Goal: Information Seeking & Learning: Understand process/instructions

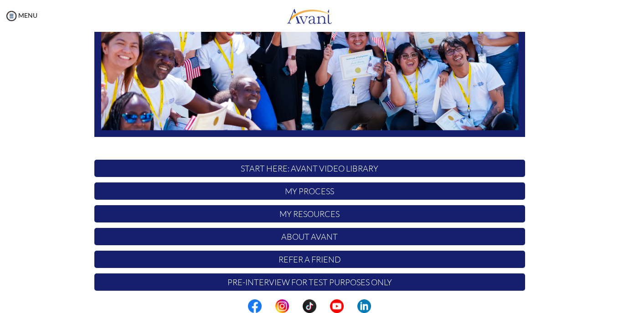
scroll to position [193, 0]
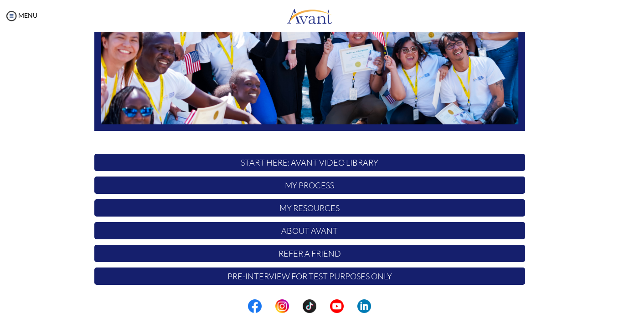
click at [312, 191] on p "My Process" at bounding box center [309, 185] width 431 height 17
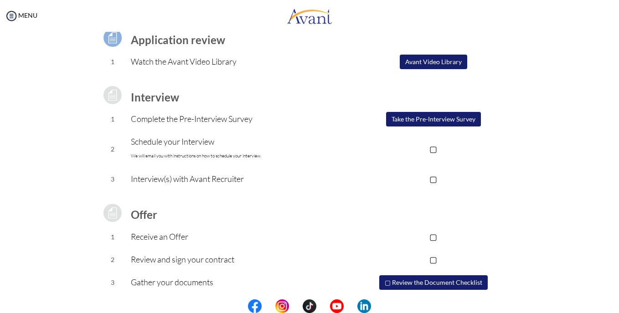
scroll to position [101, 0]
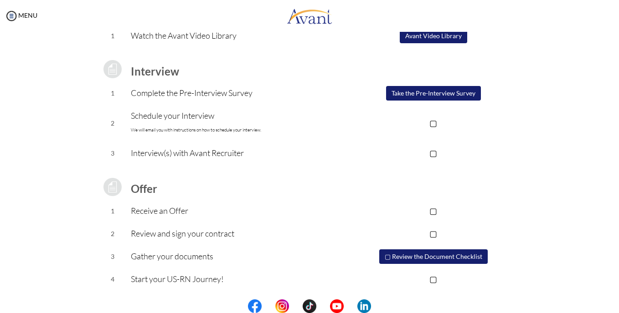
click at [419, 94] on button "Take the Pre-Interview Survey" at bounding box center [433, 93] width 95 height 15
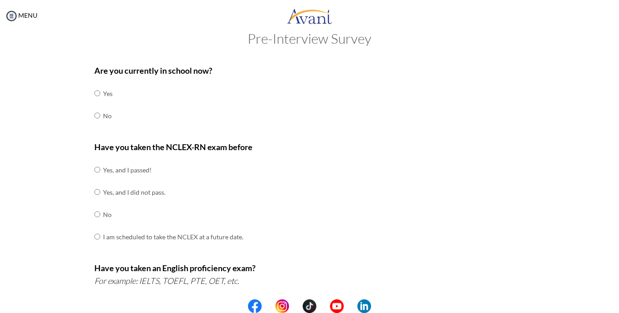
scroll to position [0, 0]
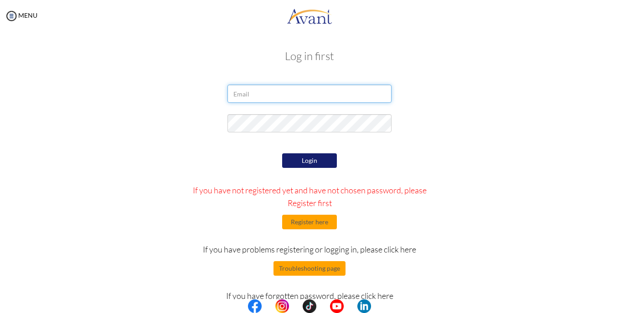
type input "[EMAIL_ADDRESS][DOMAIN_NAME]"
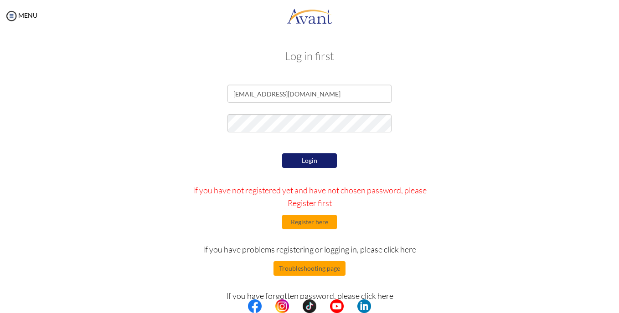
click at [313, 160] on button "Login" at bounding box center [309, 161] width 55 height 15
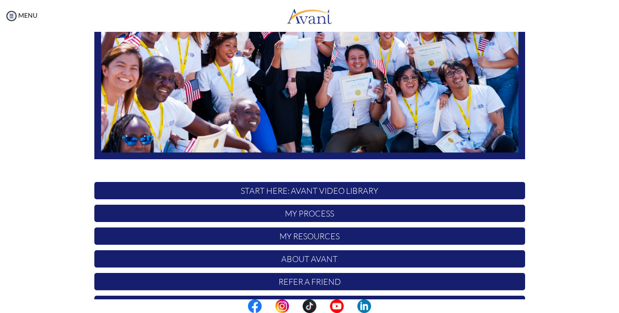
scroll to position [193, 0]
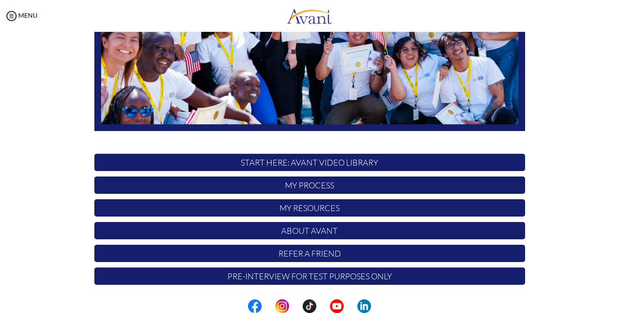
click at [313, 160] on p "START HERE: Avant Video Library" at bounding box center [309, 162] width 431 height 17
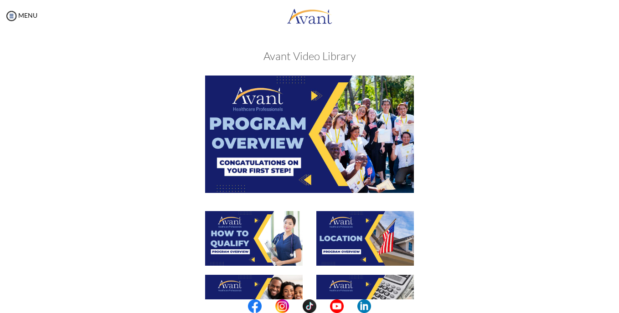
click at [331, 125] on img at bounding box center [309, 134] width 209 height 117
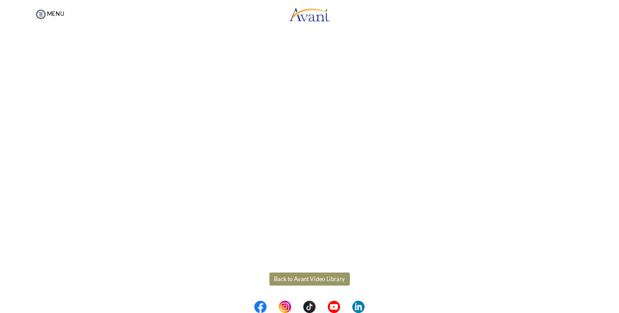
scroll to position [135, 0]
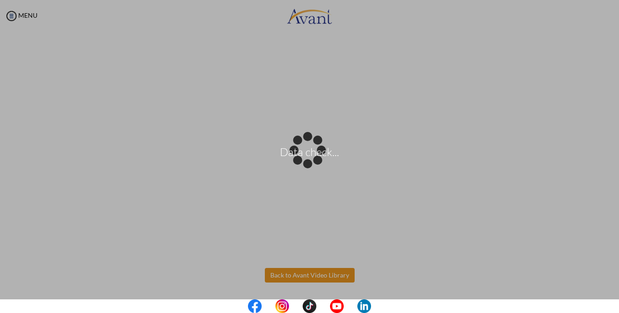
click at [317, 272] on body "Data check... Maintenance break. Please come back in 2 hours. MENU My Status Wh…" at bounding box center [309, 156] width 619 height 313
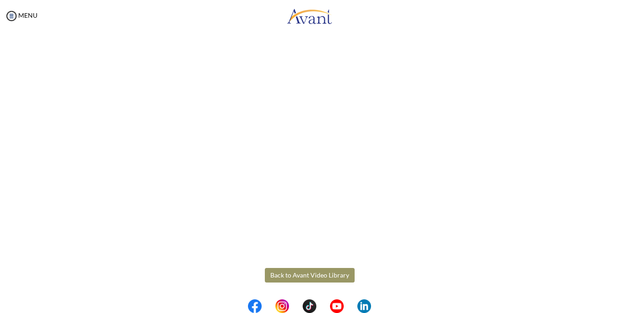
click at [303, 275] on button "Back to Avant Video Library" at bounding box center [310, 275] width 90 height 15
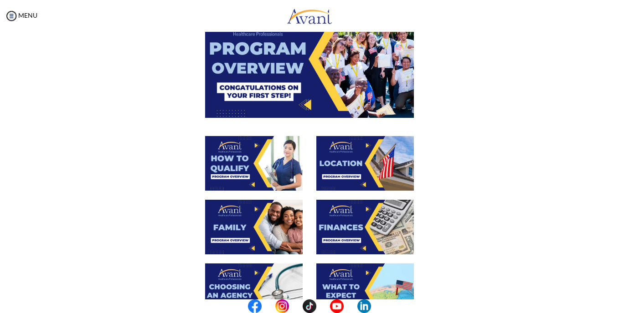
scroll to position [91, 0]
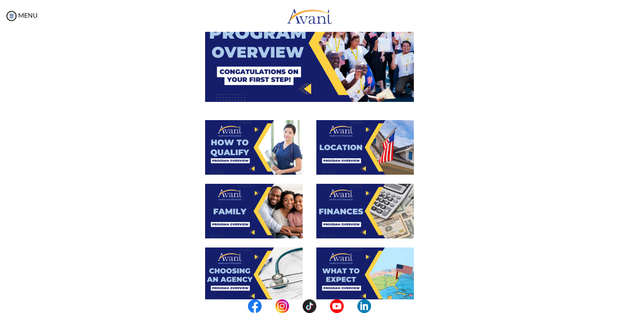
click at [295, 149] on img at bounding box center [254, 147] width 98 height 55
click at [295, 102] on img at bounding box center [309, 43] width 209 height 117
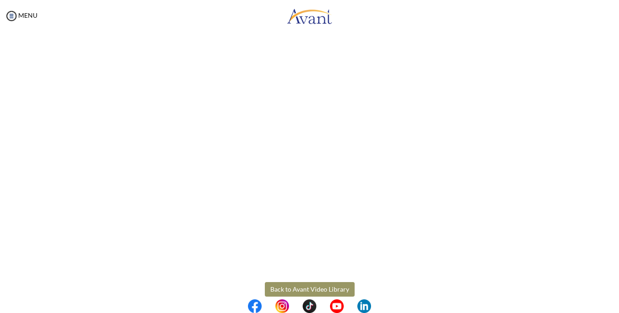
scroll to position [135, 0]
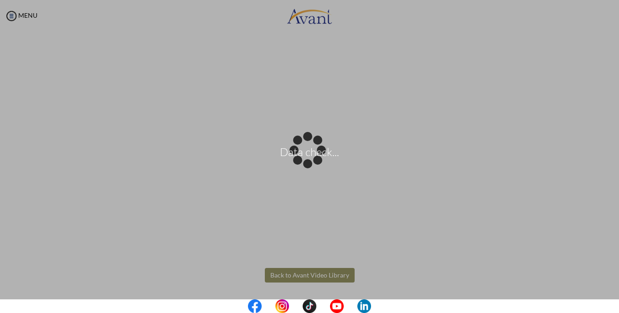
click at [334, 282] on body "Data check... Maintenance break. Please come back in 2 hours. MENU My Status Wh…" at bounding box center [309, 156] width 619 height 313
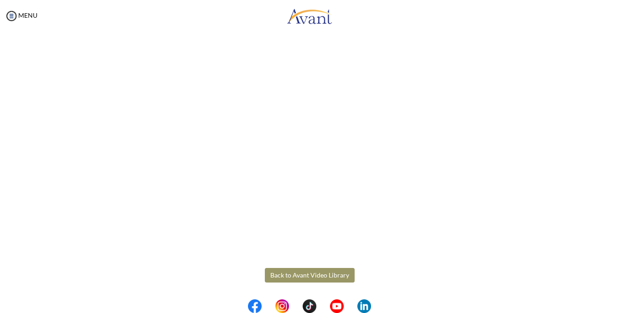
click at [334, 280] on button "Back to Avant Video Library" at bounding box center [310, 275] width 90 height 15
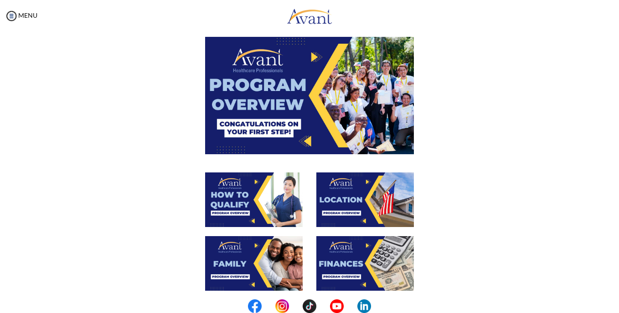
scroll to position [91, 0]
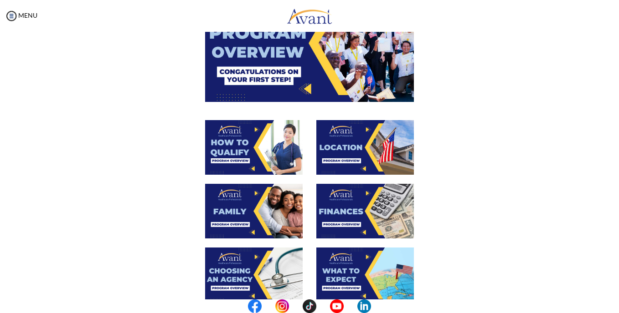
click at [275, 140] on img at bounding box center [254, 147] width 98 height 55
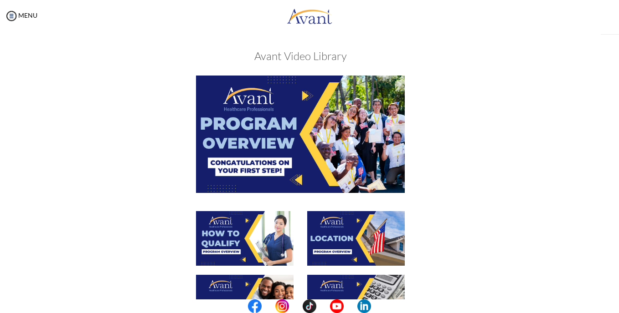
click at [275, 140] on img at bounding box center [300, 134] width 209 height 117
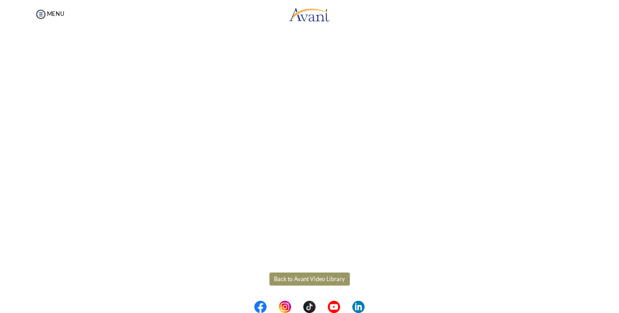
scroll to position [135, 0]
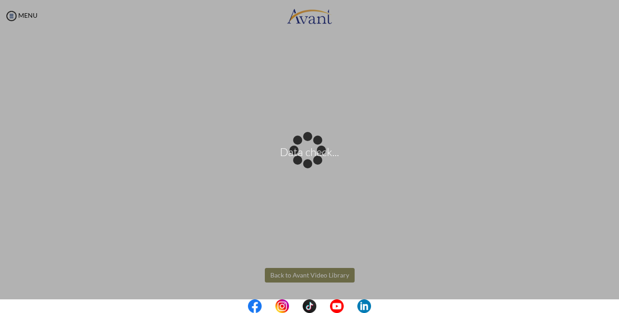
click at [320, 276] on body "Data check... Maintenance break. Please come back in 2 hours. MENU My Status Wh…" at bounding box center [309, 156] width 619 height 313
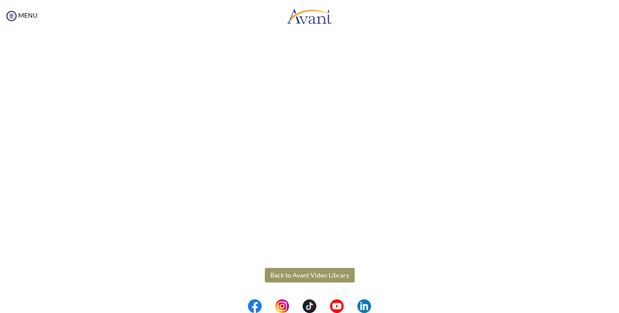
click at [297, 272] on button "Back to Avant Video Library" at bounding box center [310, 275] width 90 height 15
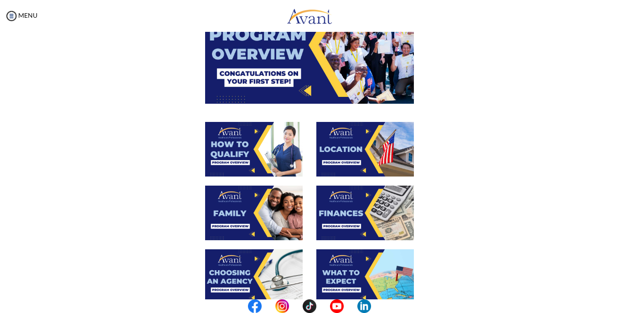
scroll to position [137, 0]
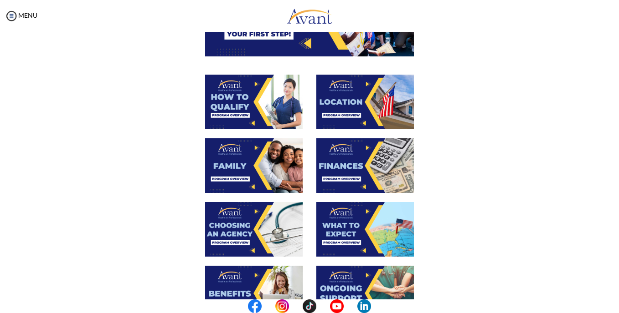
click at [263, 229] on img at bounding box center [254, 229] width 98 height 55
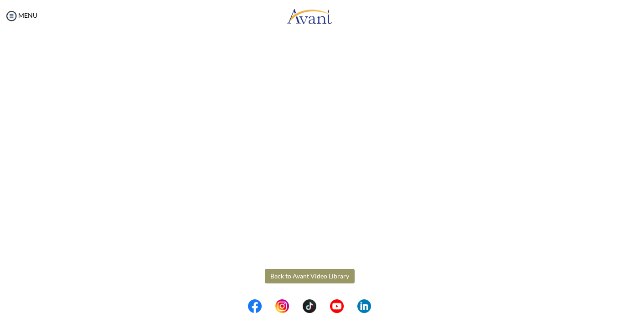
scroll to position [232, 0]
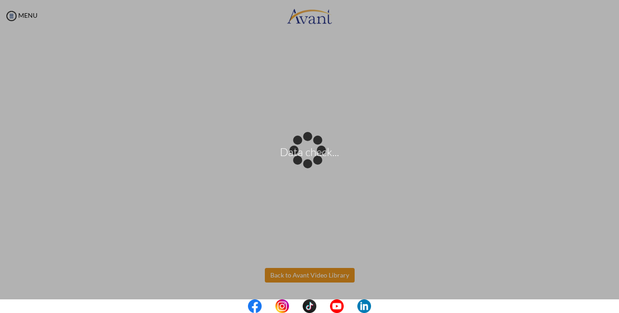
click at [293, 277] on body "Data check... Maintenance break. Please come back in 2 hours. MENU My Status Wh…" at bounding box center [309, 156] width 619 height 313
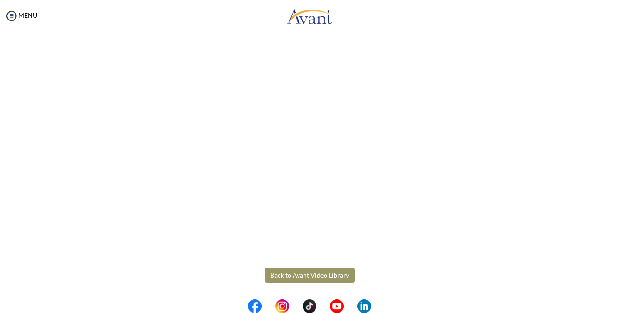
click at [298, 270] on button "Back to Avant Video Library" at bounding box center [310, 275] width 90 height 15
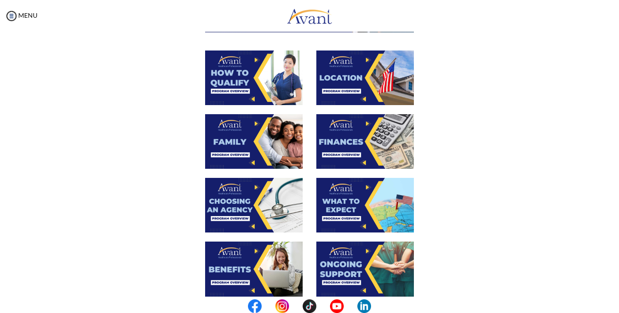
scroll to position [182, 0]
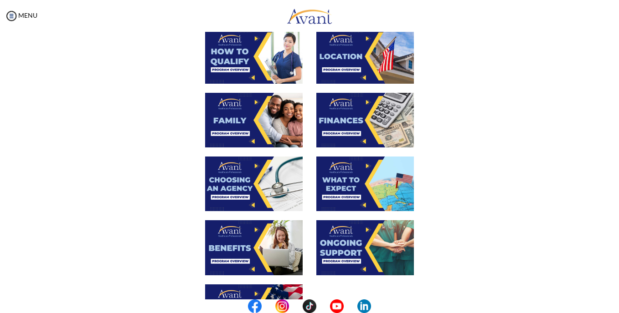
click at [365, 186] on img at bounding box center [365, 184] width 98 height 55
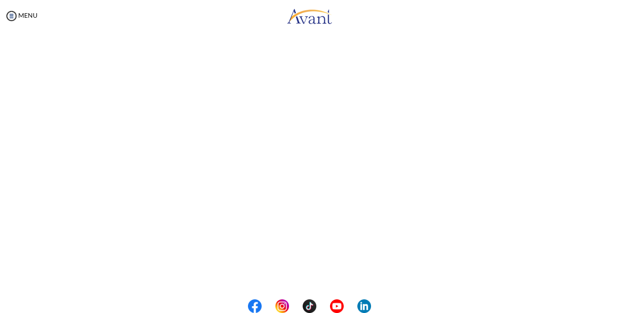
scroll to position [135, 0]
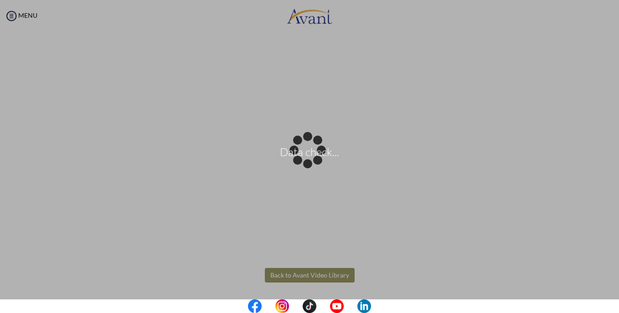
click at [317, 275] on body "Data check... Maintenance break. Please come back in 2 hours. MENU My Status Wh…" at bounding box center [309, 156] width 619 height 313
click at [316, 163] on div "Data check..." at bounding box center [309, 156] width 13 height 13
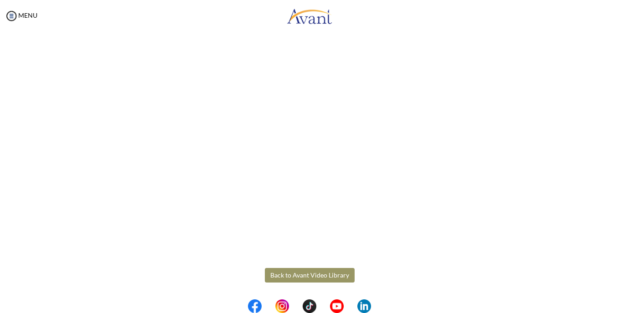
click at [298, 282] on button "Back to Avant Video Library" at bounding box center [310, 275] width 90 height 15
